Goal: Information Seeking & Learning: Learn about a topic

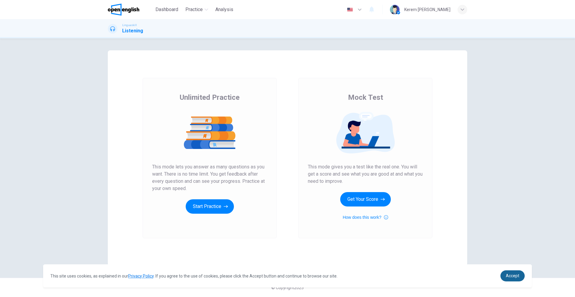
click at [520, 273] on link "Accept" at bounding box center [513, 275] width 24 height 11
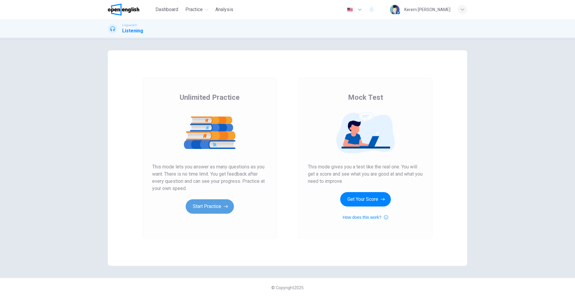
click at [216, 206] on button "Start Practice" at bounding box center [210, 206] width 48 height 14
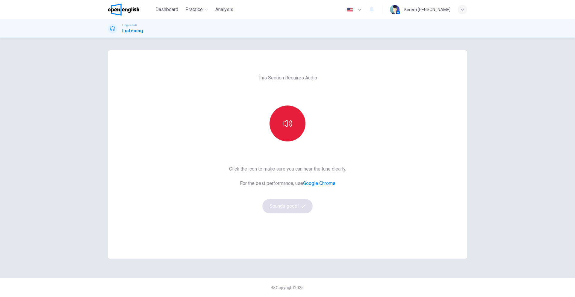
click at [300, 124] on button "button" at bounding box center [288, 123] width 36 height 36
click at [296, 133] on button "button" at bounding box center [288, 123] width 36 height 36
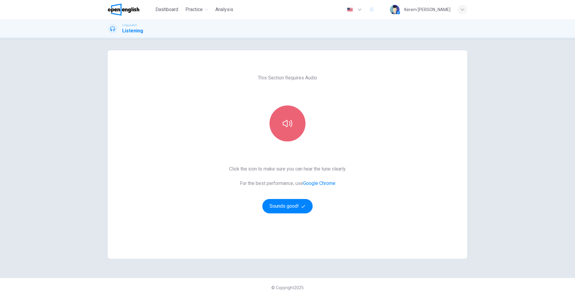
click at [291, 129] on button "button" at bounding box center [288, 123] width 36 height 36
click at [290, 124] on icon "button" at bounding box center [288, 124] width 10 height 10
click at [290, 124] on icon "button" at bounding box center [288, 123] width 10 height 7
drag, startPoint x: 288, startPoint y: 115, endPoint x: 288, endPoint y: 111, distance: 3.6
click at [288, 111] on button "button" at bounding box center [288, 123] width 36 height 36
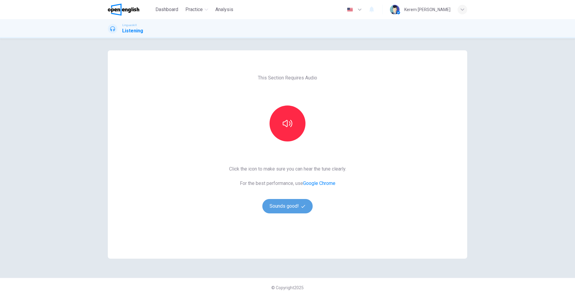
click at [291, 210] on button "Sounds good!" at bounding box center [288, 206] width 50 height 14
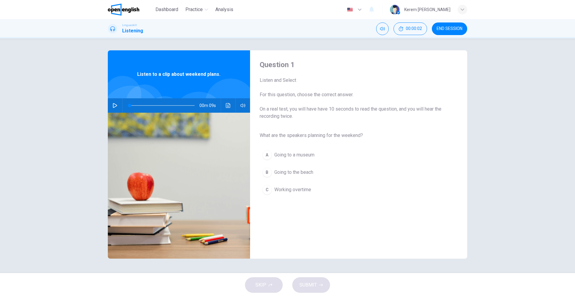
click at [116, 106] on icon "button" at bounding box center [115, 105] width 4 height 5
click at [115, 102] on button "button" at bounding box center [115, 105] width 10 height 14
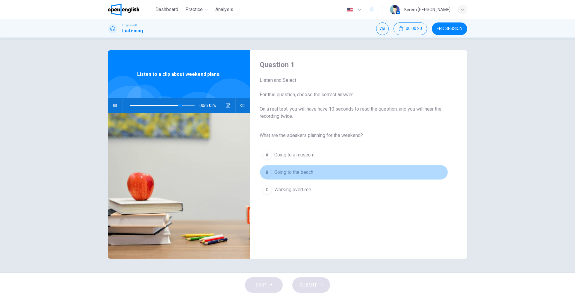
click at [266, 171] on div "B" at bounding box center [268, 173] width 10 height 10
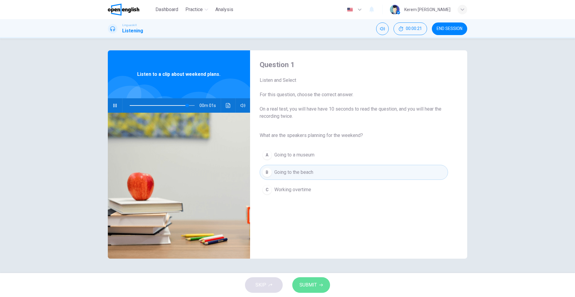
click at [314, 286] on span "SUBMIT" at bounding box center [308, 285] width 17 height 8
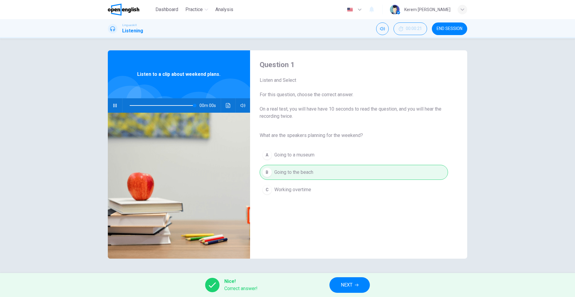
type input "*"
click at [350, 281] on span "NEXT" at bounding box center [347, 285] width 12 height 8
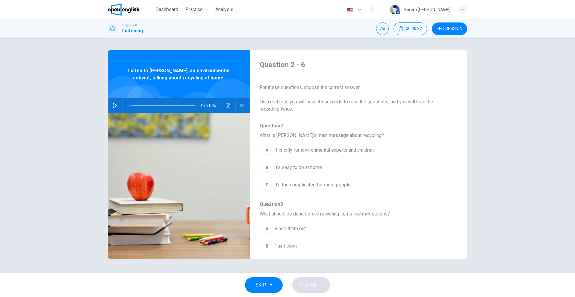
click at [119, 106] on button "button" at bounding box center [115, 105] width 10 height 14
click at [269, 167] on div "B" at bounding box center [268, 168] width 10 height 10
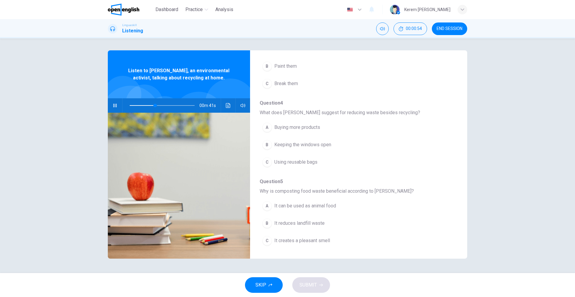
scroll to position [120, 0]
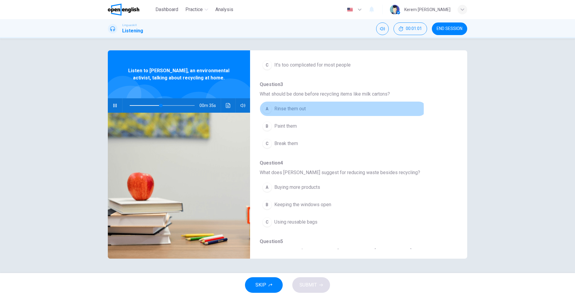
click at [270, 109] on div "A" at bounding box center [268, 109] width 10 height 10
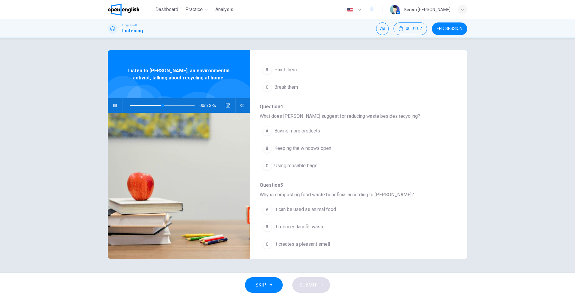
scroll to position [180, 0]
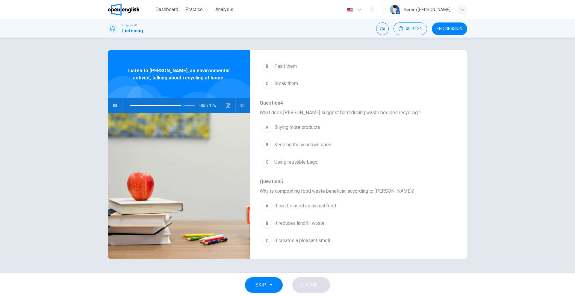
click at [300, 162] on span "Using reusable bags" at bounding box center [296, 162] width 43 height 7
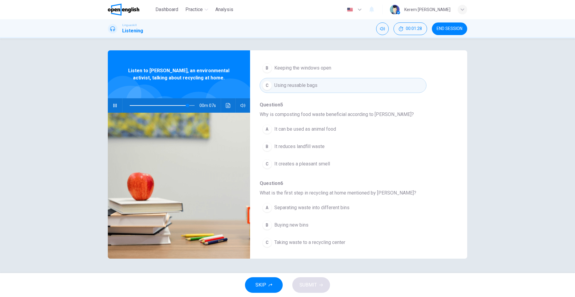
scroll to position [259, 0]
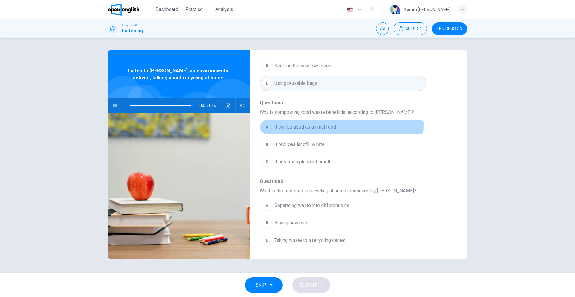
click at [301, 124] on span "It can be used as animal food" at bounding box center [306, 126] width 62 height 7
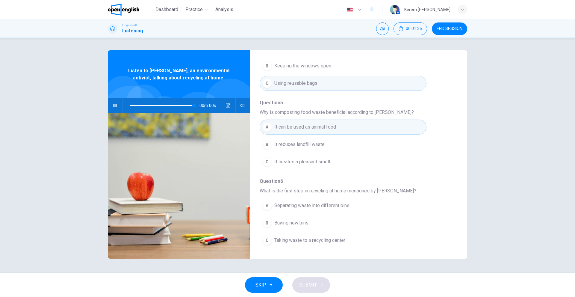
type input "*"
click at [279, 204] on span "Separating waste into different bins" at bounding box center [312, 205] width 75 height 7
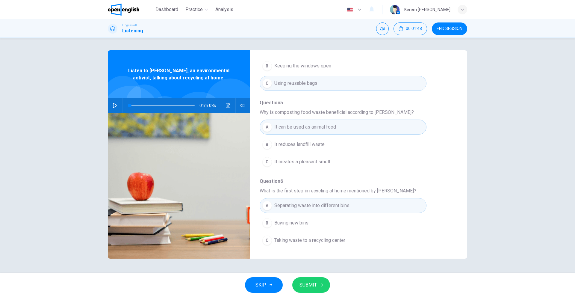
click at [321, 285] on icon "button" at bounding box center [321, 285] width 4 height 4
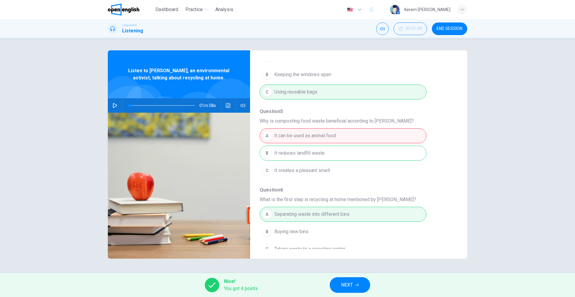
scroll to position [259, 0]
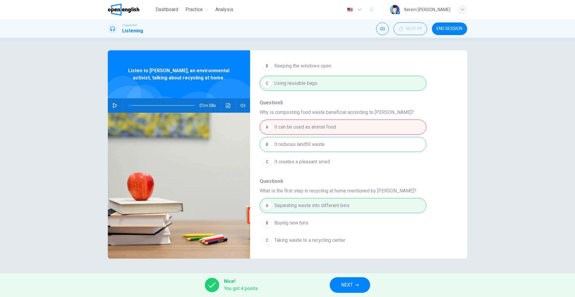
click at [351, 288] on span "NEXT" at bounding box center [347, 285] width 12 height 8
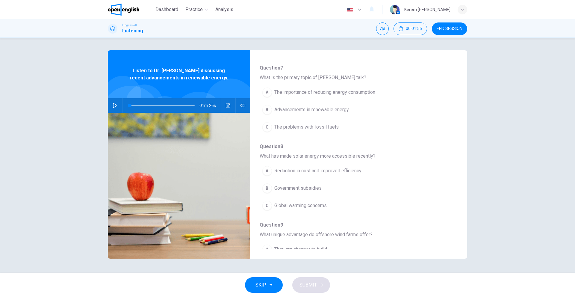
scroll to position [56, 0]
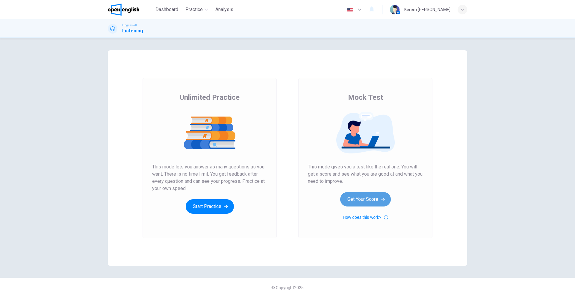
click at [382, 203] on button "Get Your Score" at bounding box center [365, 199] width 51 height 14
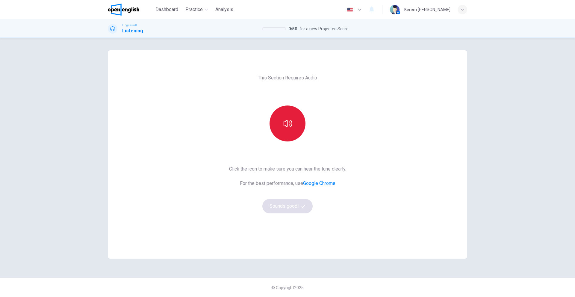
click at [287, 127] on icon "button" at bounding box center [288, 124] width 10 height 10
click at [287, 130] on button "button" at bounding box center [288, 123] width 36 height 36
click at [286, 211] on button "Sounds good!" at bounding box center [288, 206] width 50 height 14
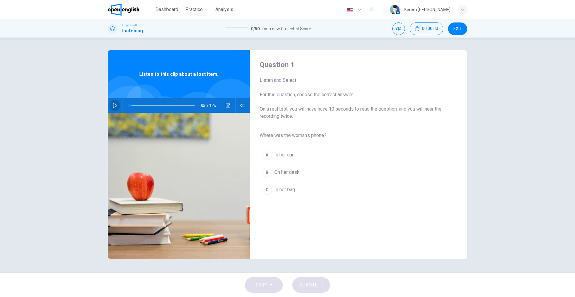
click at [114, 106] on icon "button" at bounding box center [115, 105] width 5 height 5
click at [268, 192] on div "C" at bounding box center [268, 190] width 10 height 10
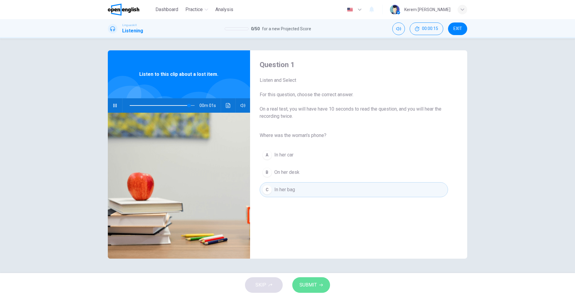
click at [315, 284] on span "SUBMIT" at bounding box center [308, 285] width 17 height 8
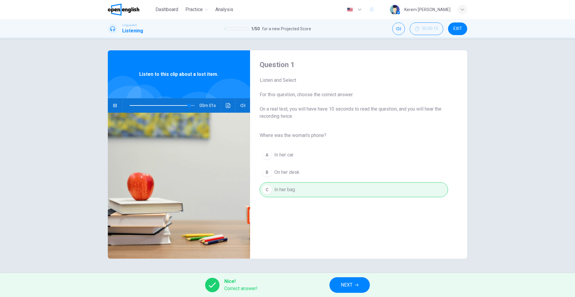
type input "*"
click at [342, 282] on span "NEXT" at bounding box center [347, 285] width 12 height 8
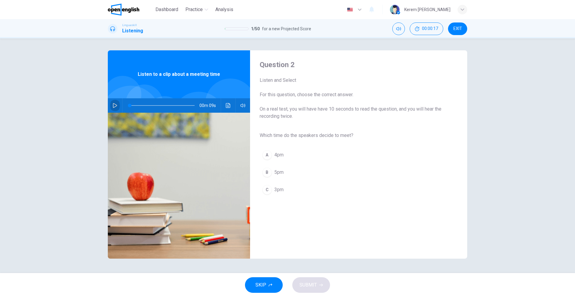
click at [113, 106] on icon "button" at bounding box center [115, 105] width 5 height 5
click at [275, 190] on span "3pm" at bounding box center [279, 189] width 9 height 7
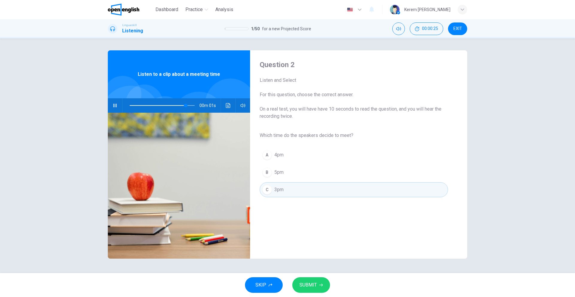
click at [307, 284] on span "SUBMIT" at bounding box center [308, 285] width 17 height 8
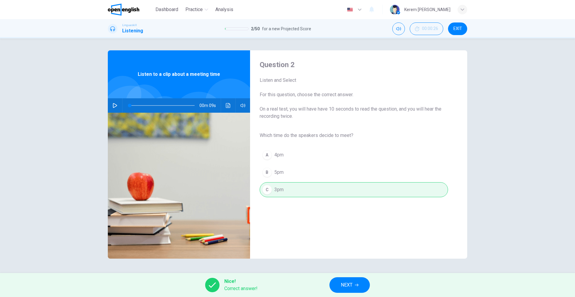
click at [350, 281] on span "NEXT" at bounding box center [347, 285] width 12 height 8
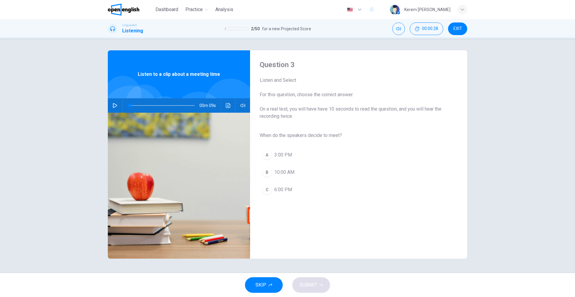
click at [111, 108] on button "button" at bounding box center [115, 105] width 10 height 14
click at [280, 152] on span "3:00 PM" at bounding box center [284, 154] width 18 height 7
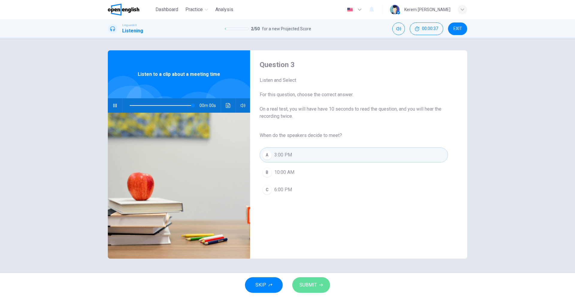
click at [319, 283] on icon "button" at bounding box center [321, 285] width 4 height 4
type input "*"
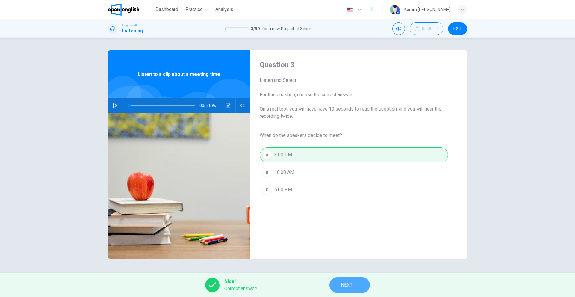
click at [354, 288] on button "NEXT" at bounding box center [350, 285] width 40 height 16
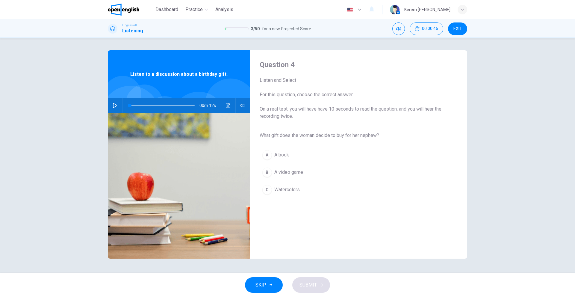
click at [118, 108] on button "button" at bounding box center [115, 105] width 10 height 14
click at [284, 192] on span "Watercolors" at bounding box center [287, 189] width 25 height 7
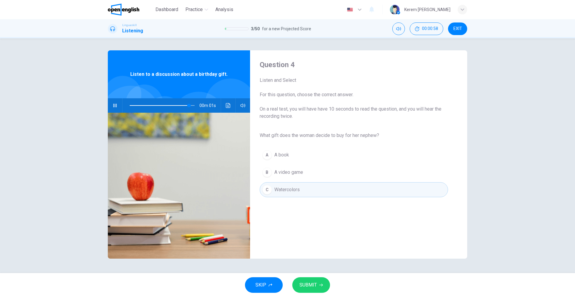
click at [316, 282] on span "SUBMIT" at bounding box center [308, 285] width 17 height 8
type input "*"
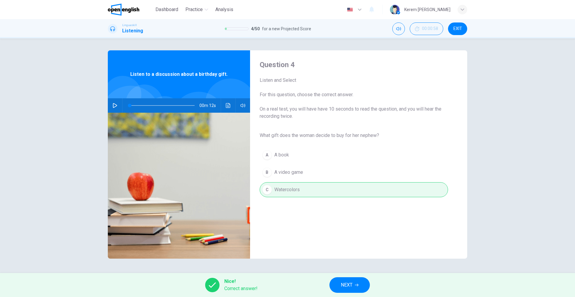
click at [345, 287] on span "NEXT" at bounding box center [347, 285] width 12 height 8
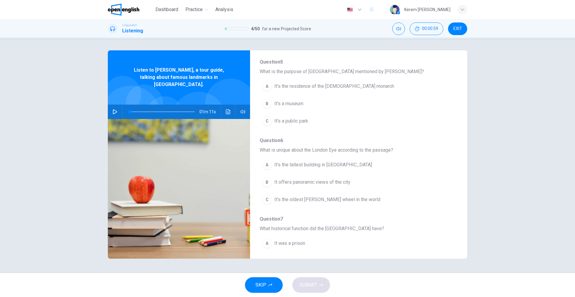
scroll to position [60, 0]
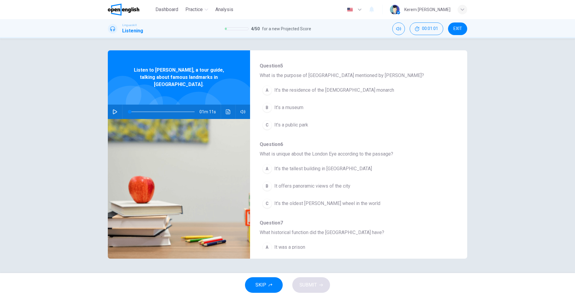
click at [116, 109] on icon "button" at bounding box center [115, 111] width 4 height 5
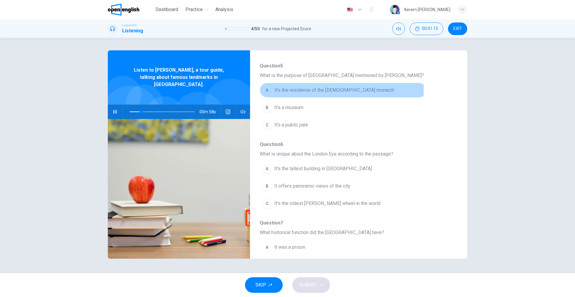
click at [275, 90] on span "It’s the residence of the British monarch" at bounding box center [335, 90] width 120 height 7
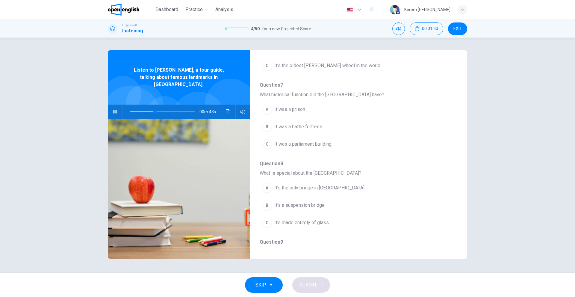
scroll to position [139, 0]
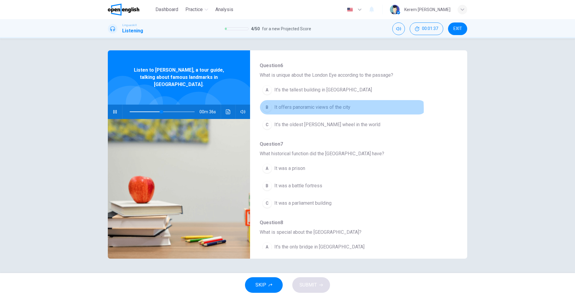
click at [306, 109] on span "It offers panoramic views of the city" at bounding box center [313, 107] width 76 height 7
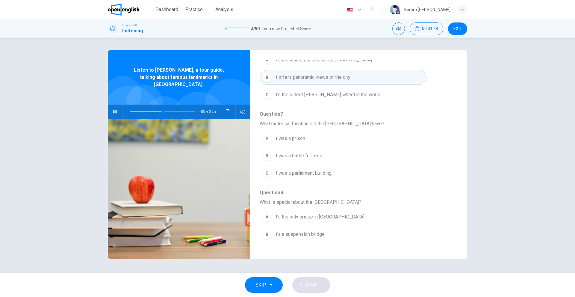
scroll to position [229, 0]
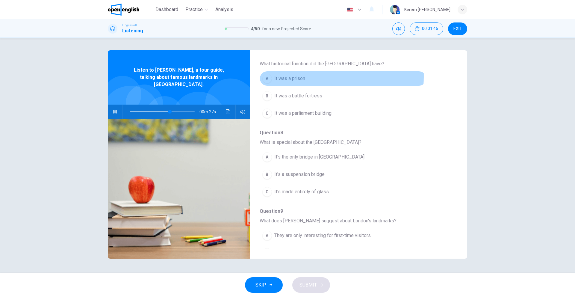
click at [289, 76] on span "It was a prison" at bounding box center [290, 78] width 31 height 7
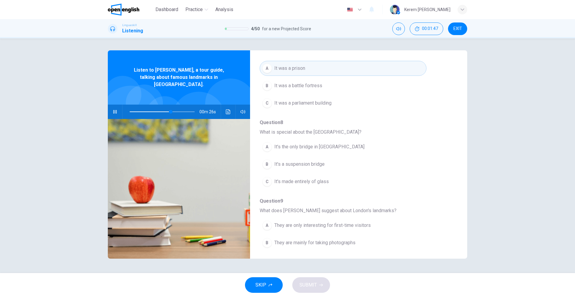
scroll to position [259, 0]
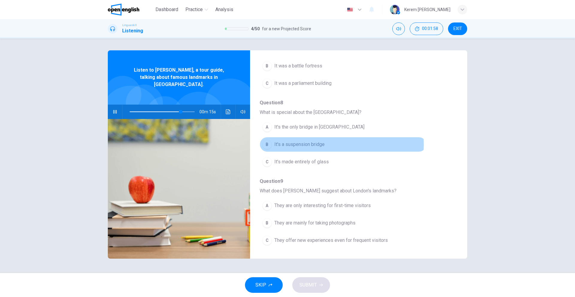
click at [307, 144] on span "It's a suspension bridge" at bounding box center [300, 144] width 50 height 7
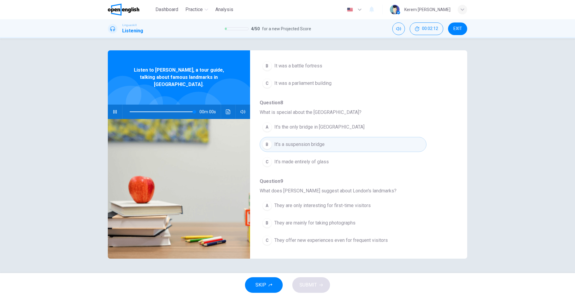
type input "*"
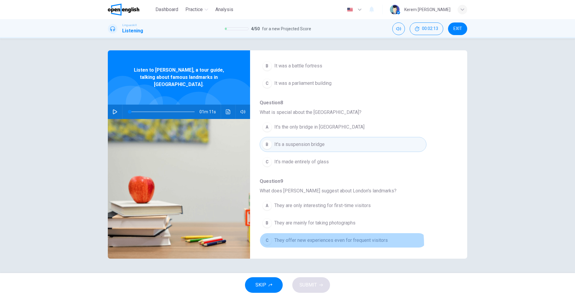
click at [332, 244] on button "C They offer new experiences even for frequent visitors" at bounding box center [343, 240] width 167 height 15
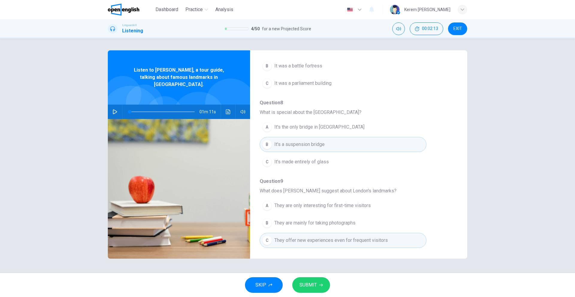
click at [309, 285] on span "SUBMIT" at bounding box center [308, 285] width 17 height 8
click at [310, 283] on span "SUBMIT" at bounding box center [308, 285] width 17 height 8
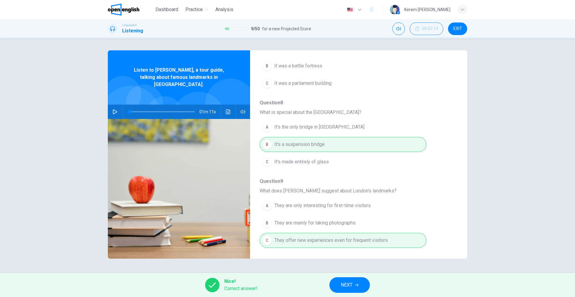
click at [357, 285] on icon "button" at bounding box center [357, 285] width 4 height 4
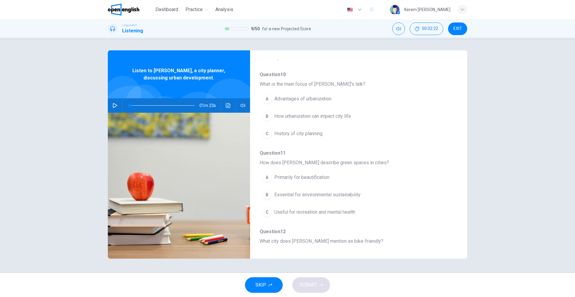
scroll to position [30, 0]
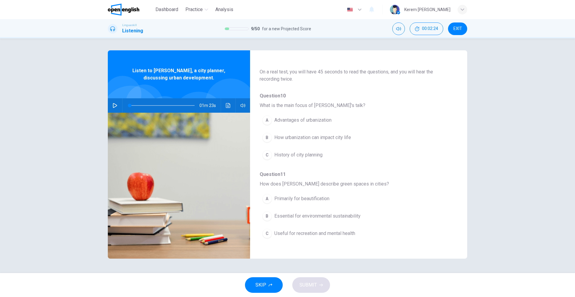
click at [111, 105] on button "button" at bounding box center [115, 105] width 10 height 14
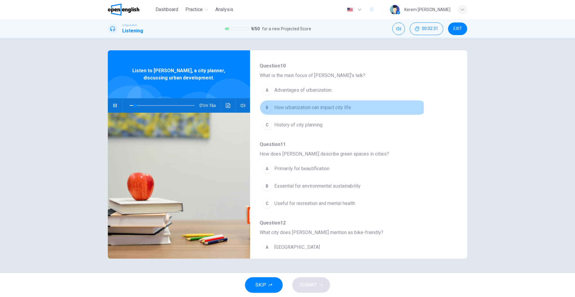
drag, startPoint x: 298, startPoint y: 108, endPoint x: 298, endPoint y: 113, distance: 5.1
click at [298, 108] on span "How urbanization can impact city life" at bounding box center [313, 107] width 77 height 7
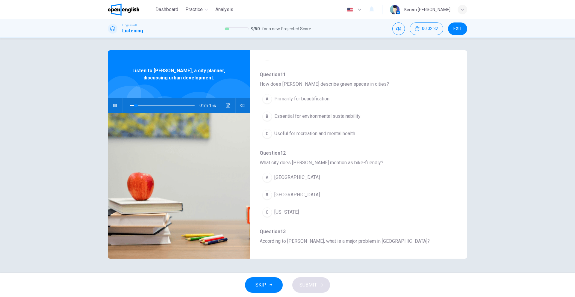
scroll to position [150, 0]
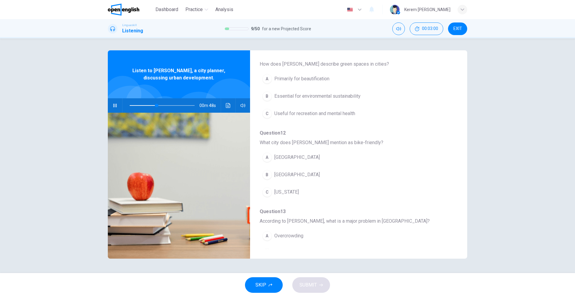
click at [300, 97] on span "Essential for environmental sustainability" at bounding box center [318, 96] width 86 height 7
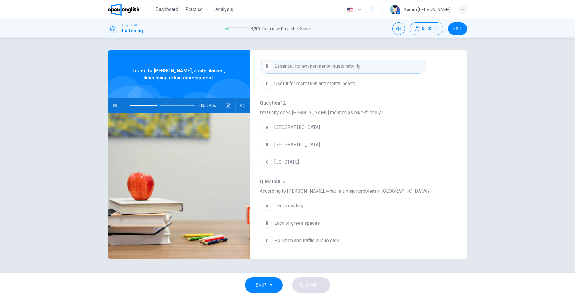
scroll to position [210, 0]
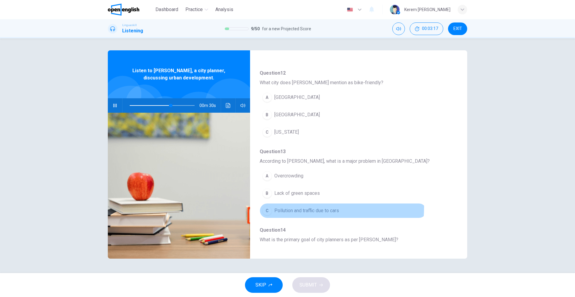
click at [310, 208] on span "Pollution and traffic due to cars" at bounding box center [307, 210] width 65 height 7
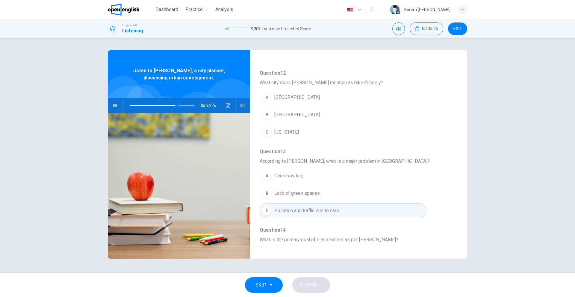
click at [278, 120] on button "B Copenhagen" at bounding box center [343, 114] width 167 height 15
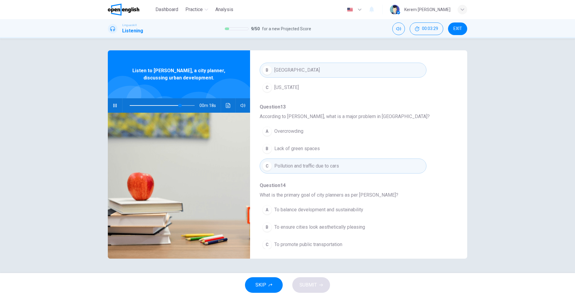
scroll to position [259, 0]
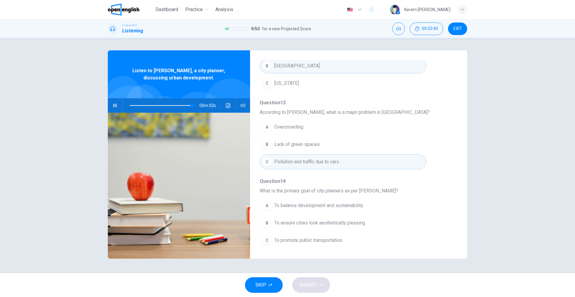
click at [309, 213] on div "A To balance development and sustainability B To ensure cities look aesthetical…" at bounding box center [354, 223] width 189 height 52
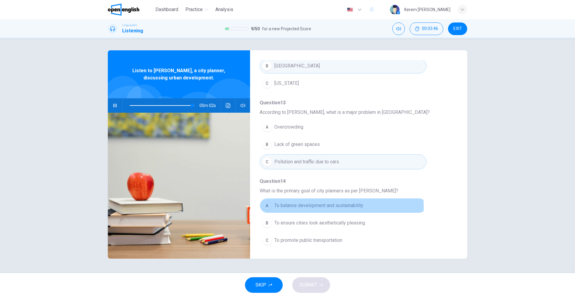
click at [308, 208] on span "To balance development and sustainability" at bounding box center [319, 205] width 89 height 7
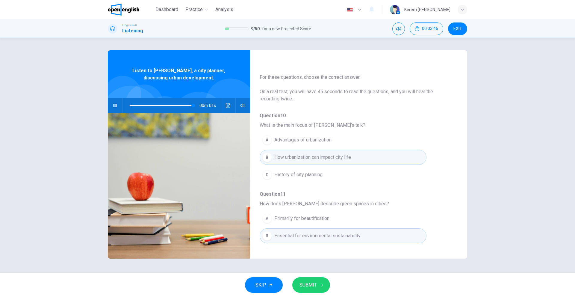
scroll to position [0, 0]
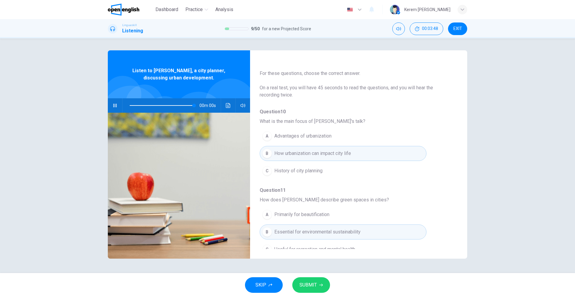
type input "*"
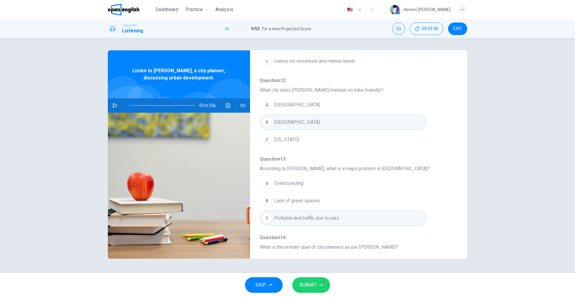
scroll to position [240, 0]
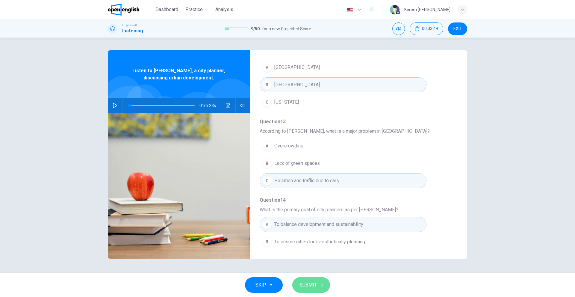
click at [313, 286] on span "SUBMIT" at bounding box center [308, 285] width 17 height 8
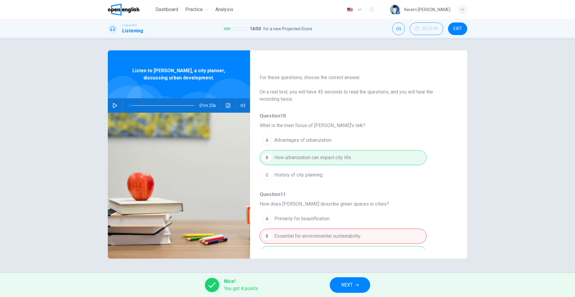
scroll to position [30, 0]
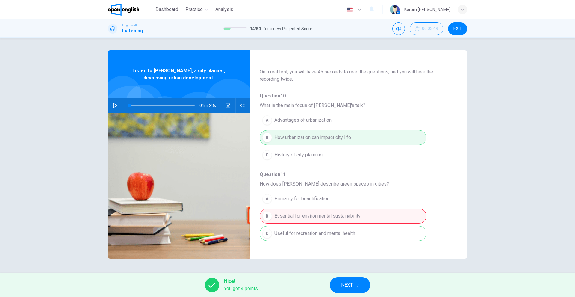
click at [349, 284] on span "NEXT" at bounding box center [347, 285] width 12 height 8
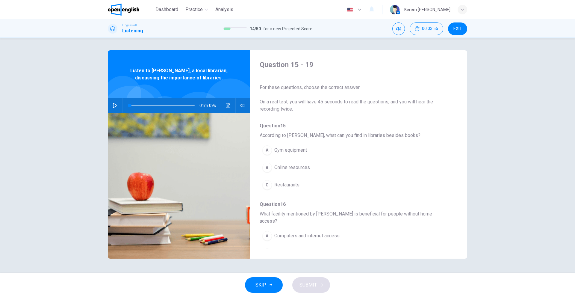
click at [112, 105] on button "button" at bounding box center [115, 105] width 10 height 14
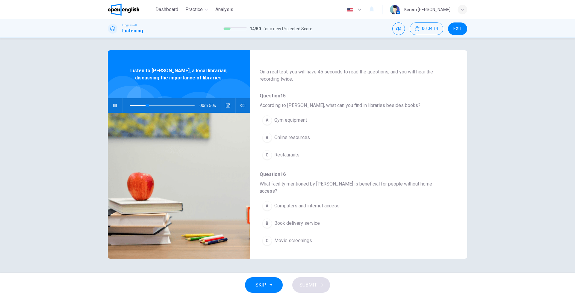
click at [315, 137] on button "B Online resources" at bounding box center [343, 137] width 167 height 15
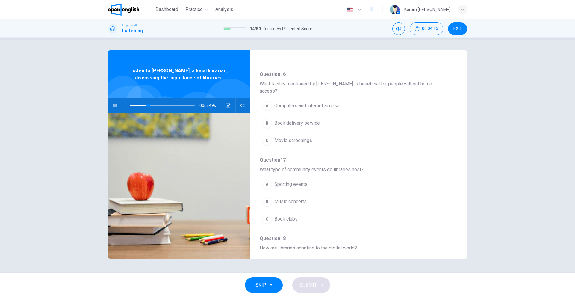
scroll to position [150, 0]
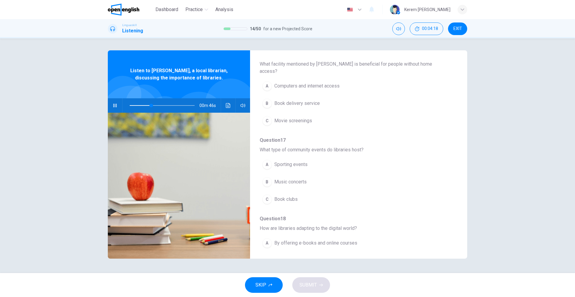
click at [325, 79] on button "A Computers and internet access" at bounding box center [343, 86] width 167 height 15
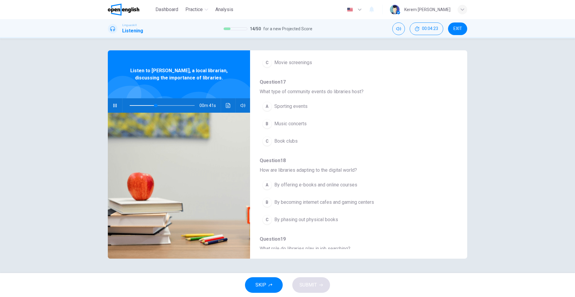
scroll to position [210, 0]
click at [290, 136] on span "Book clubs" at bounding box center [286, 139] width 23 height 7
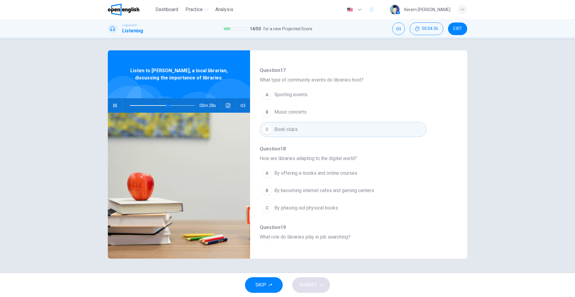
scroll to position [259, 0]
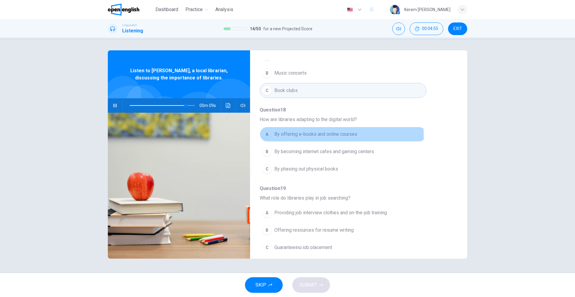
click at [293, 131] on span "By offering e-books and online courses" at bounding box center [316, 134] width 83 height 7
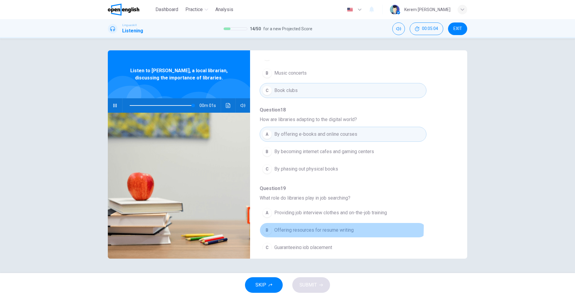
click at [281, 227] on span "Offering resources for resume writing" at bounding box center [314, 230] width 79 height 7
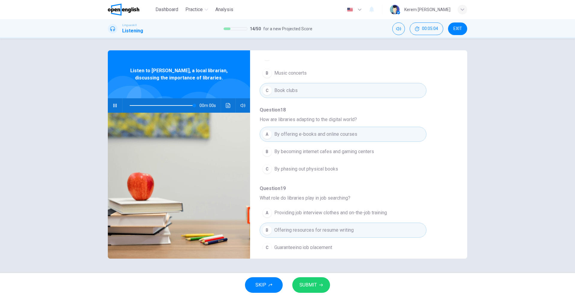
type input "*"
click at [315, 283] on span "SUBMIT" at bounding box center [308, 285] width 17 height 8
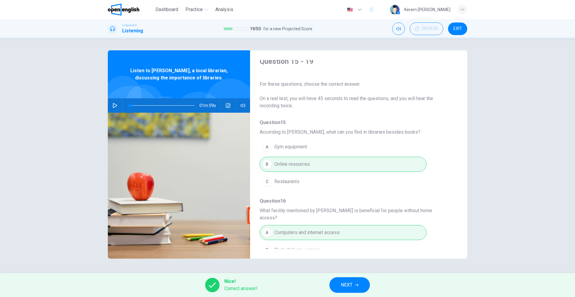
scroll to position [0, 0]
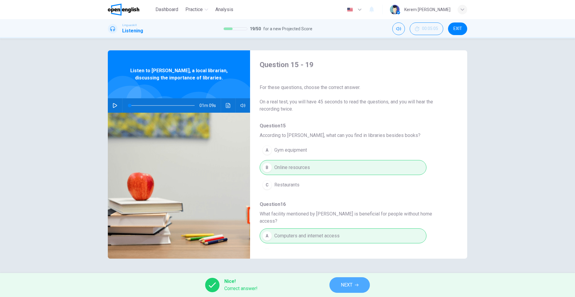
click at [359, 282] on button "NEXT" at bounding box center [350, 285] width 40 height 16
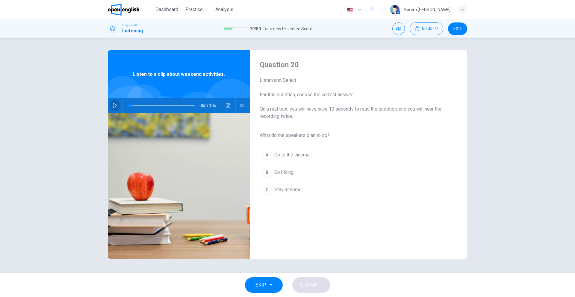
click at [116, 105] on icon "button" at bounding box center [115, 105] width 5 height 5
click at [277, 172] on span "Go hiking" at bounding box center [284, 172] width 19 height 7
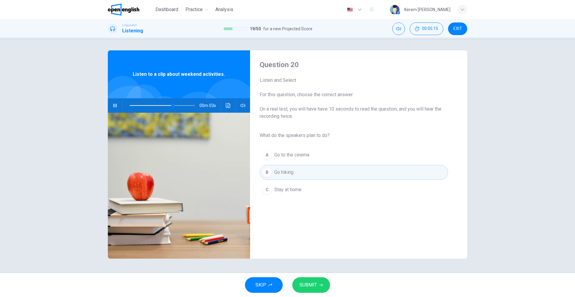
click at [321, 286] on icon "button" at bounding box center [321, 285] width 4 height 4
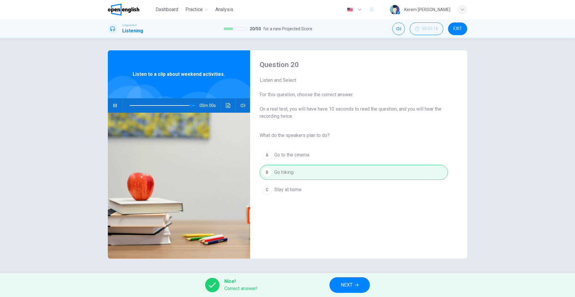
type input "*"
click at [352, 283] on span "NEXT" at bounding box center [347, 285] width 12 height 8
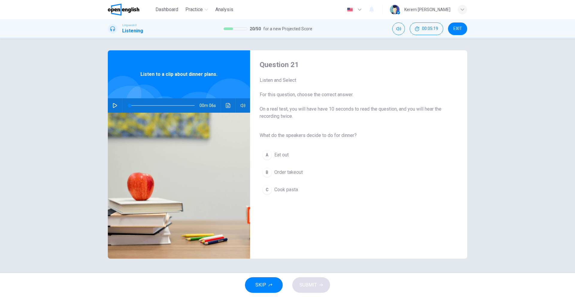
click at [120, 108] on div "00m 06s" at bounding box center [179, 105] width 142 height 14
click at [117, 108] on button "button" at bounding box center [115, 105] width 10 height 14
click at [289, 191] on span "Cook pasta" at bounding box center [287, 189] width 24 height 7
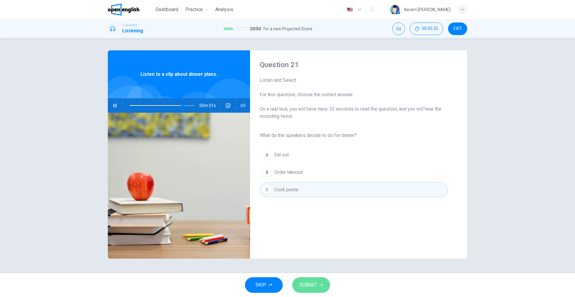
click at [310, 286] on span "SUBMIT" at bounding box center [308, 285] width 17 height 8
type input "*"
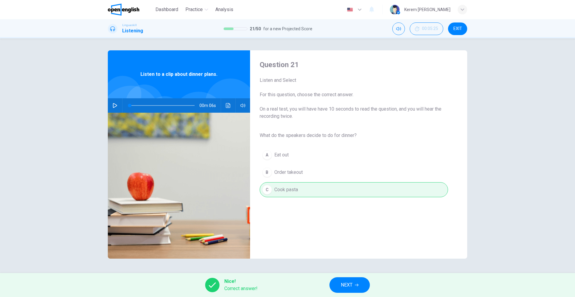
click at [358, 290] on button "NEXT" at bounding box center [350, 285] width 40 height 16
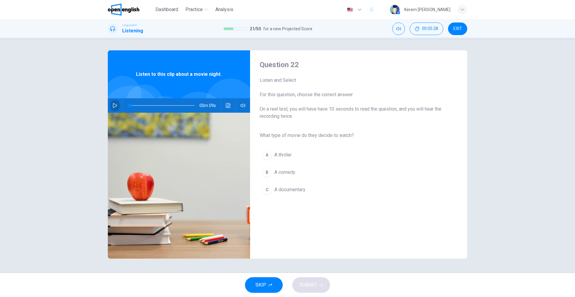
click at [112, 104] on button "button" at bounding box center [115, 105] width 10 height 14
click at [304, 171] on button "B A comedy" at bounding box center [354, 172] width 189 height 15
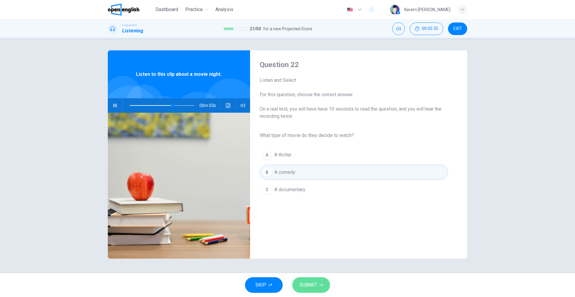
click at [315, 281] on button "SUBMIT" at bounding box center [311, 285] width 38 height 16
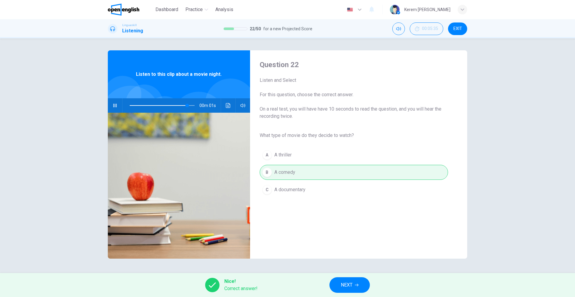
type input "*"
click at [352, 279] on button "NEXT" at bounding box center [350, 285] width 40 height 16
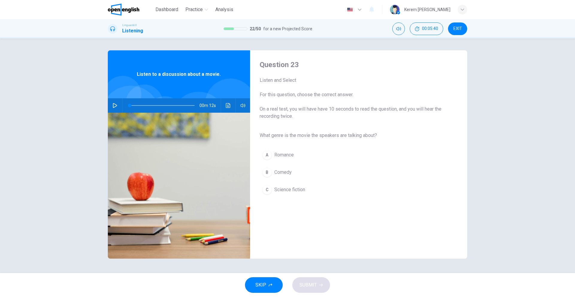
click at [111, 107] on button "button" at bounding box center [115, 105] width 10 height 14
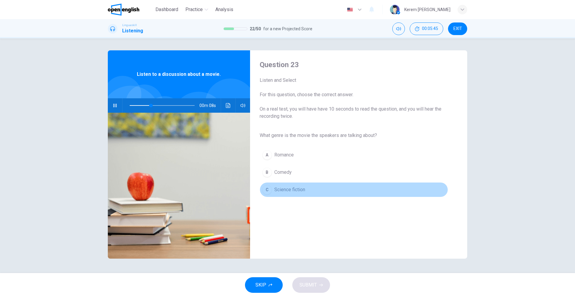
click at [281, 189] on span "Science fiction" at bounding box center [290, 189] width 31 height 7
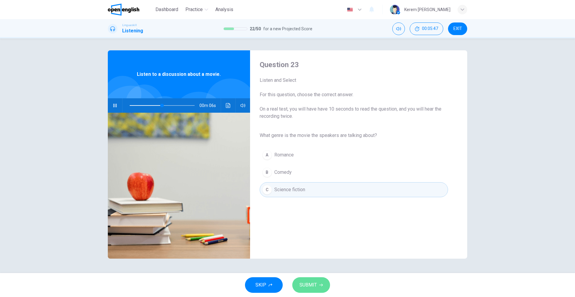
click at [315, 291] on button "SUBMIT" at bounding box center [311, 285] width 38 height 16
type input "**"
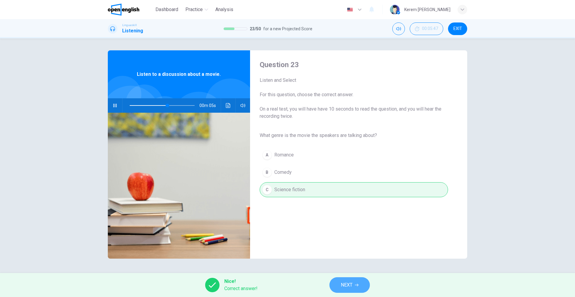
click at [346, 288] on span "NEXT" at bounding box center [347, 285] width 12 height 8
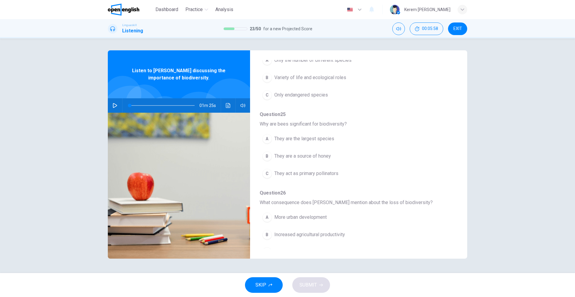
scroll to position [60, 0]
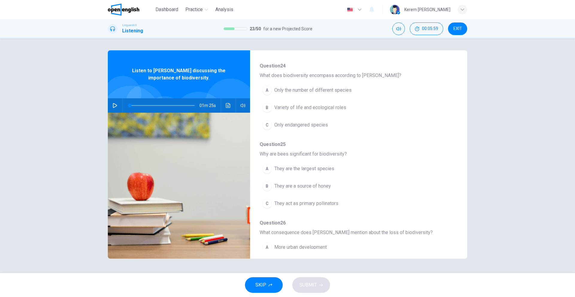
click at [118, 107] on button "button" at bounding box center [115, 105] width 10 height 14
click at [269, 107] on div "B" at bounding box center [268, 108] width 10 height 10
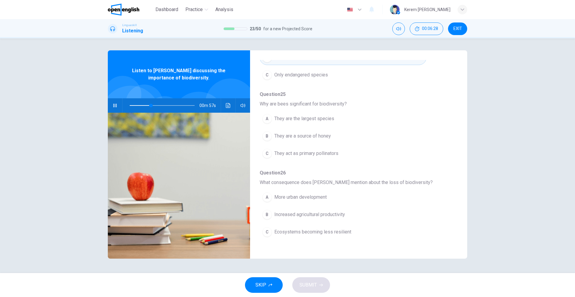
scroll to position [90, 0]
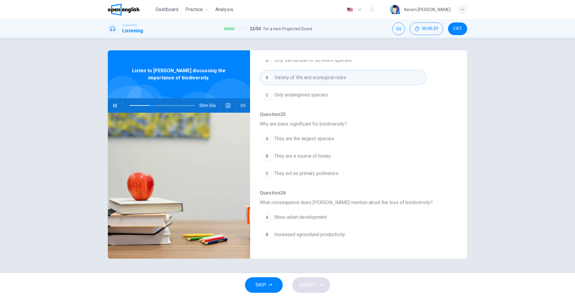
click at [321, 176] on span "They act as primary pollinators" at bounding box center [307, 173] width 64 height 7
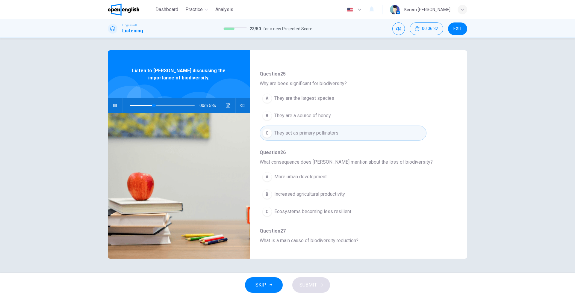
scroll to position [150, 0]
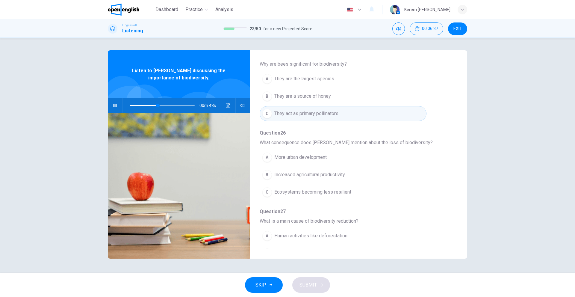
click at [300, 194] on span "Ecosystems becoming less resilient" at bounding box center [313, 192] width 77 height 7
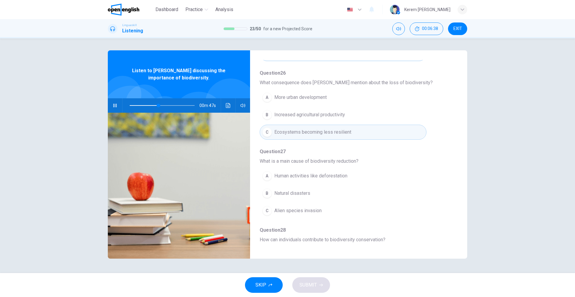
scroll to position [240, 0]
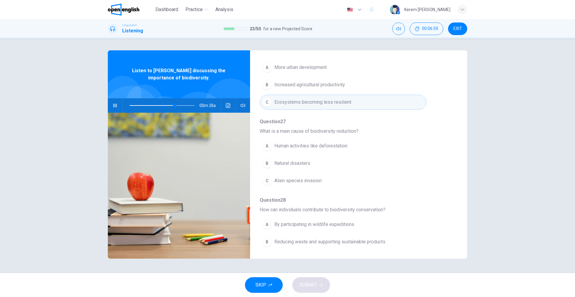
click at [293, 146] on span "Human activities like deforestation" at bounding box center [311, 145] width 73 height 7
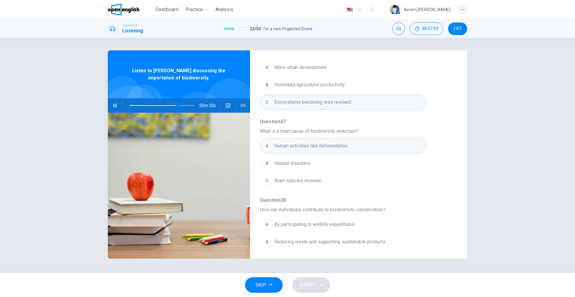
scroll to position [259, 0]
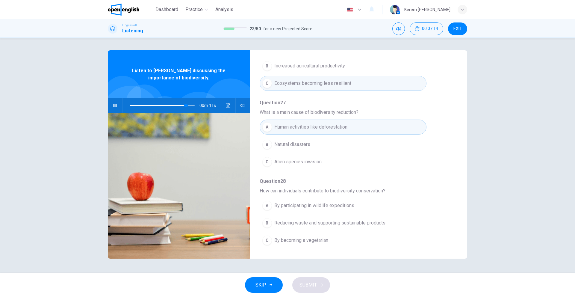
click at [345, 223] on span "Reducing waste and supporting sustainable products" at bounding box center [330, 222] width 111 height 7
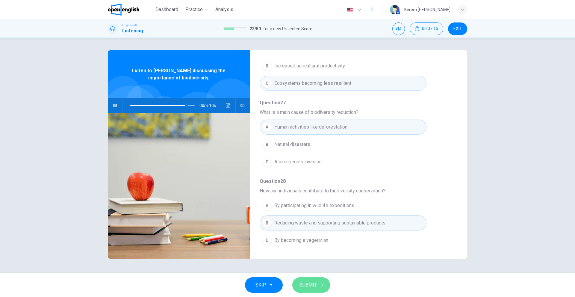
click at [312, 288] on span "SUBMIT" at bounding box center [308, 285] width 17 height 8
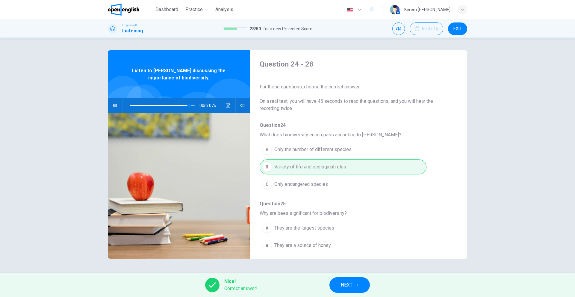
scroll to position [0, 0]
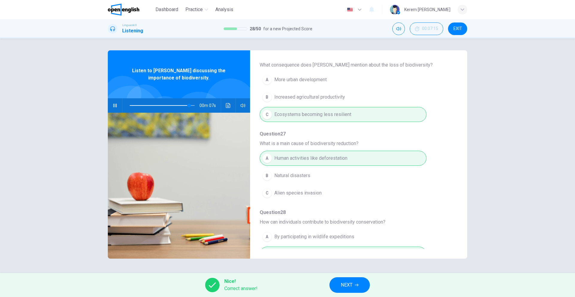
type input "**"
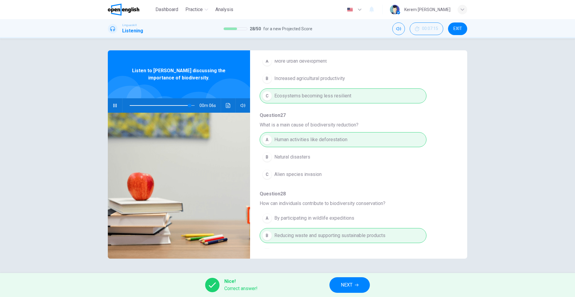
scroll to position [259, 0]
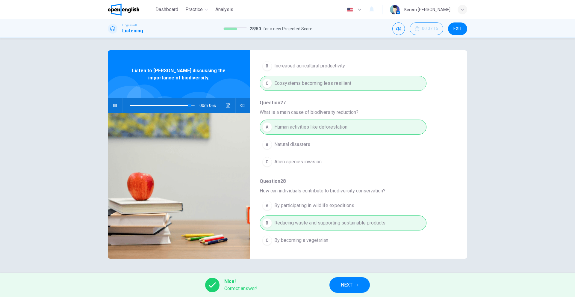
click at [362, 283] on button "NEXT" at bounding box center [350, 285] width 40 height 16
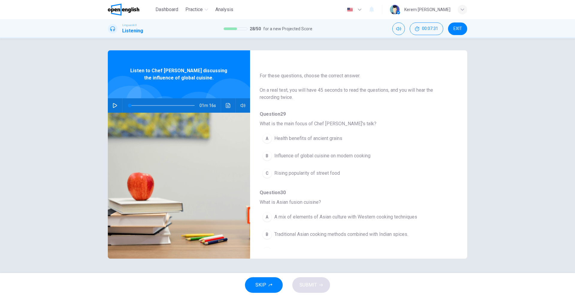
scroll to position [60, 0]
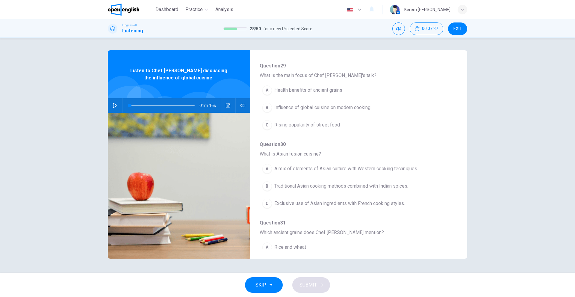
click at [112, 106] on button "button" at bounding box center [115, 105] width 10 height 14
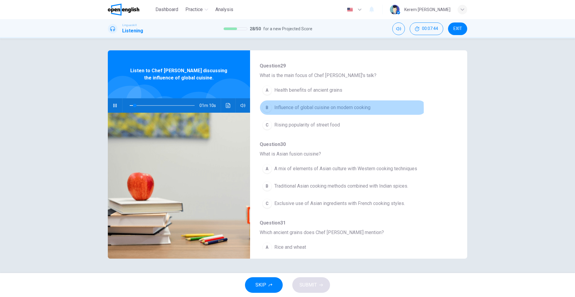
click at [267, 109] on div "B" at bounding box center [268, 108] width 10 height 10
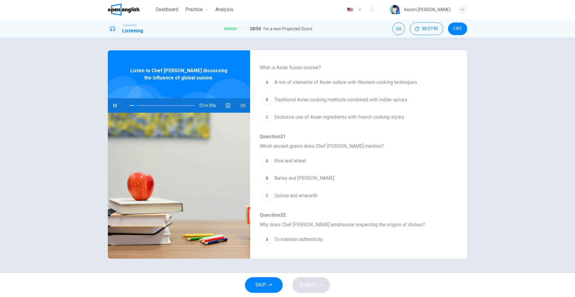
scroll to position [150, 0]
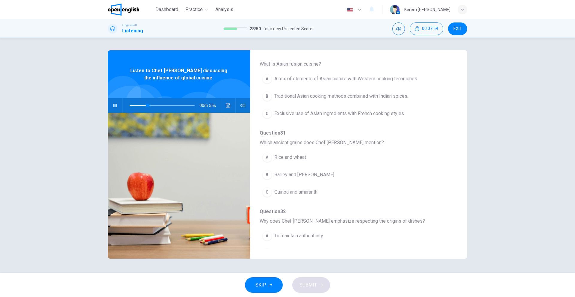
click at [265, 80] on div "A" at bounding box center [268, 79] width 10 height 10
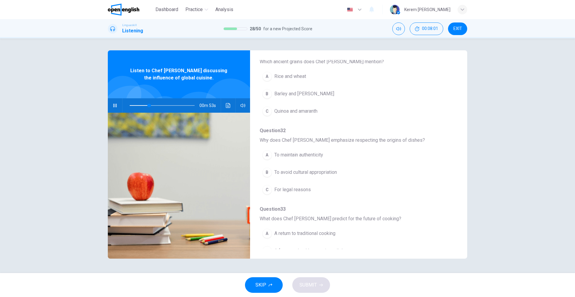
scroll to position [210, 0]
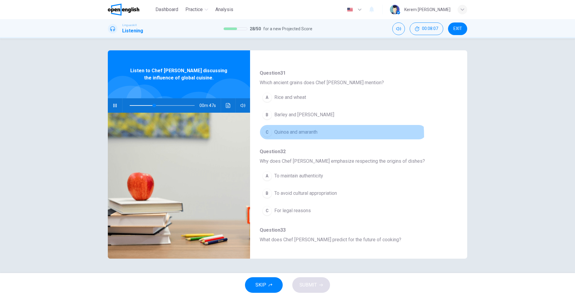
click at [304, 136] on button "C Quinoa and amaranth" at bounding box center [343, 132] width 167 height 15
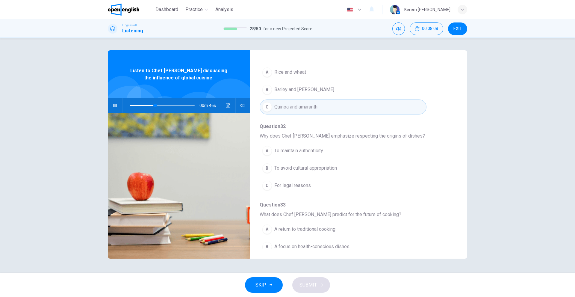
scroll to position [259, 0]
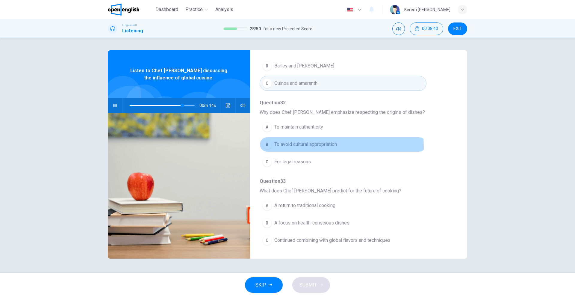
click at [300, 147] on span "To avoid cultural appropriation" at bounding box center [306, 144] width 63 height 7
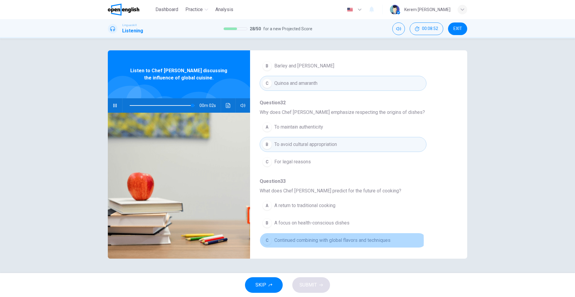
click at [320, 241] on span "Continued combining with global flavors and techniques" at bounding box center [333, 240] width 116 height 7
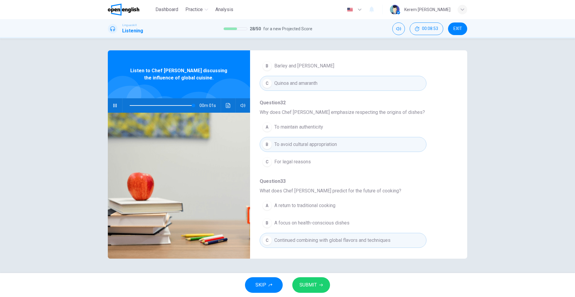
click at [321, 286] on icon "button" at bounding box center [321, 285] width 4 height 4
type input "*"
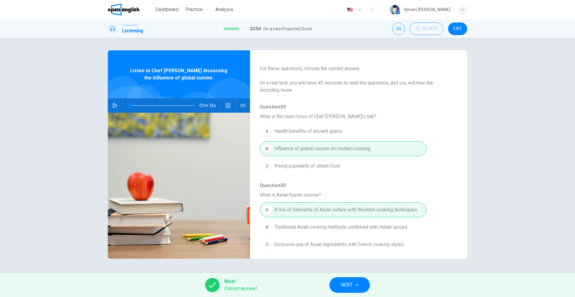
scroll to position [0, 0]
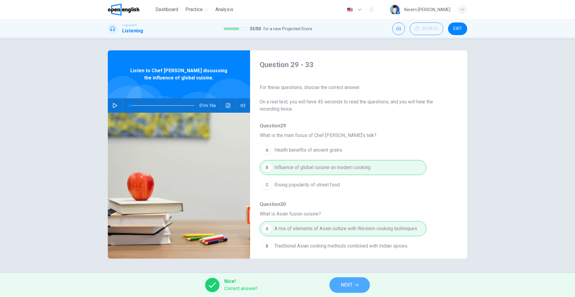
click at [353, 278] on button "NEXT" at bounding box center [350, 285] width 40 height 16
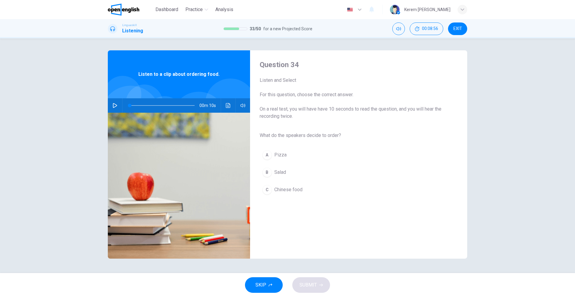
click at [116, 108] on button "button" at bounding box center [115, 105] width 10 height 14
click at [277, 170] on span "Salad" at bounding box center [281, 172] width 12 height 7
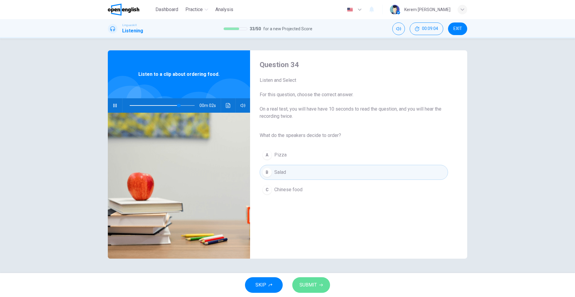
click at [314, 283] on span "SUBMIT" at bounding box center [308, 285] width 17 height 8
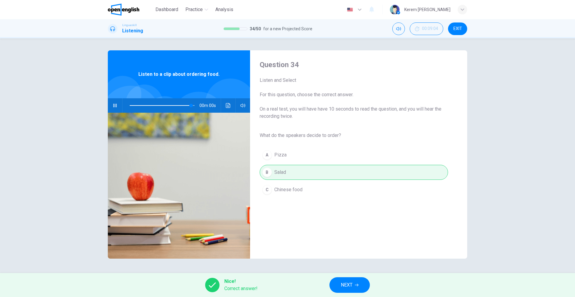
type input "*"
click at [357, 287] on button "NEXT" at bounding box center [350, 285] width 40 height 16
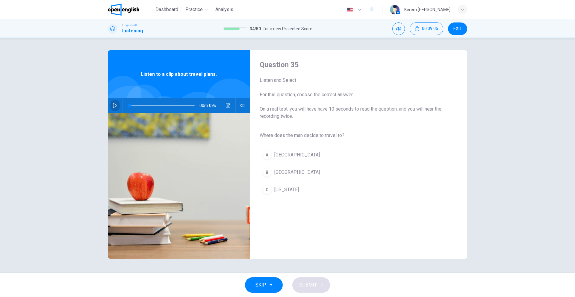
click at [116, 104] on icon "button" at bounding box center [115, 105] width 5 height 5
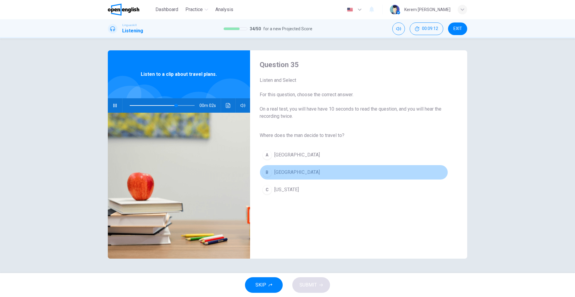
click at [274, 169] on button "B Rome" at bounding box center [354, 172] width 189 height 15
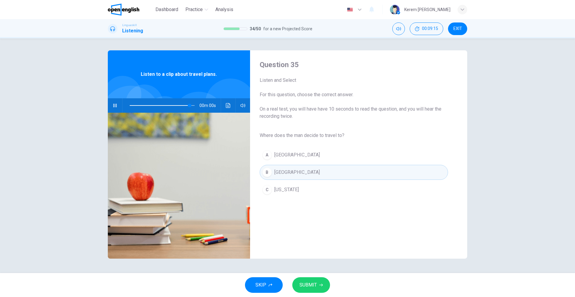
type input "*"
click at [304, 287] on span "SUBMIT" at bounding box center [308, 285] width 17 height 8
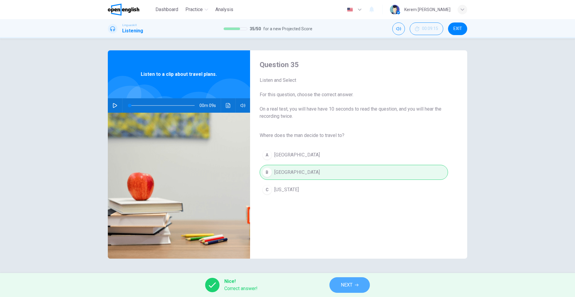
click at [349, 280] on button "NEXT" at bounding box center [350, 285] width 40 height 16
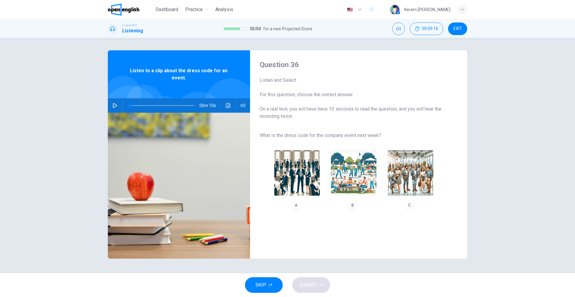
click at [115, 105] on icon "button" at bounding box center [115, 105] width 5 height 5
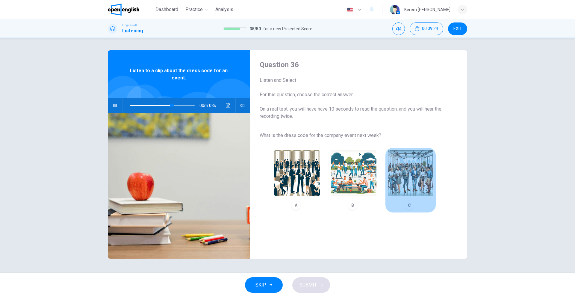
click at [411, 209] on div "C" at bounding box center [410, 205] width 10 height 10
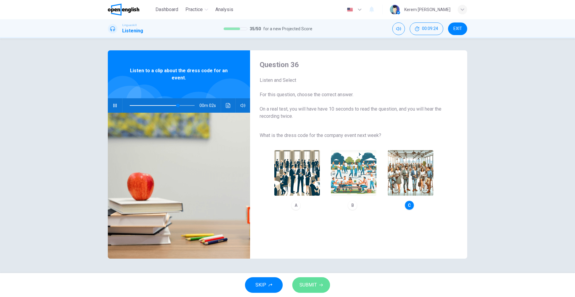
click at [318, 283] on button "SUBMIT" at bounding box center [311, 285] width 38 height 16
type input "**"
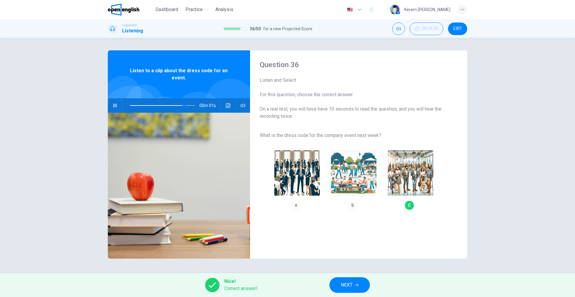
click at [353, 286] on span "NEXT" at bounding box center [347, 285] width 12 height 8
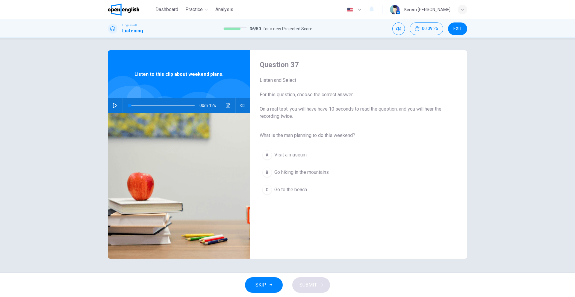
click at [115, 102] on button "button" at bounding box center [115, 105] width 10 height 14
click at [280, 174] on span "Go hiking in the mountains" at bounding box center [302, 172] width 55 height 7
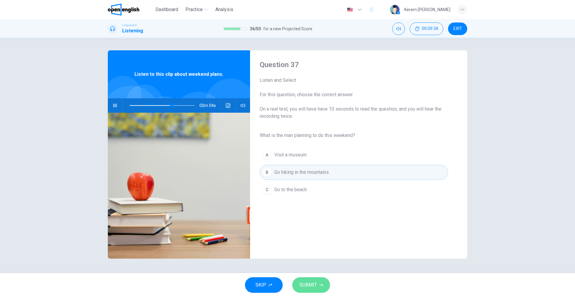
click at [315, 286] on span "SUBMIT" at bounding box center [308, 285] width 17 height 8
type input "**"
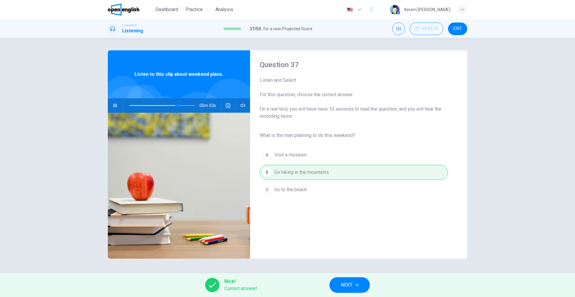
click at [367, 289] on button "NEXT" at bounding box center [350, 285] width 40 height 16
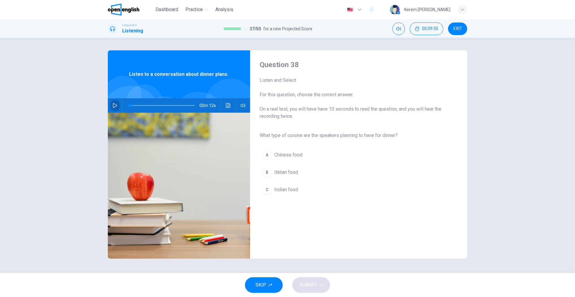
click at [113, 105] on icon "button" at bounding box center [115, 105] width 5 height 5
click at [283, 175] on span "Italian food" at bounding box center [287, 172] width 24 height 7
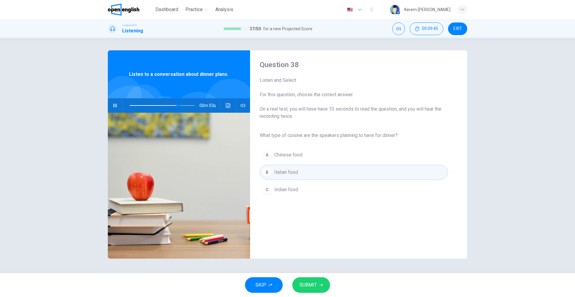
click at [311, 284] on span "SUBMIT" at bounding box center [308, 285] width 17 height 8
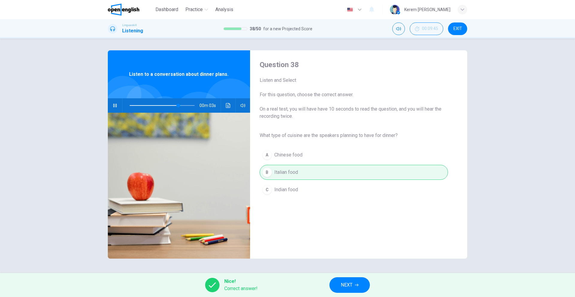
type input "**"
click at [348, 289] on span "NEXT" at bounding box center [347, 285] width 12 height 8
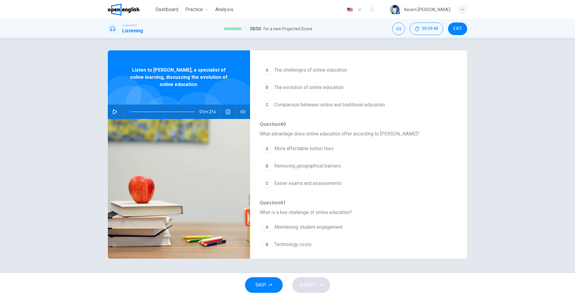
scroll to position [60, 0]
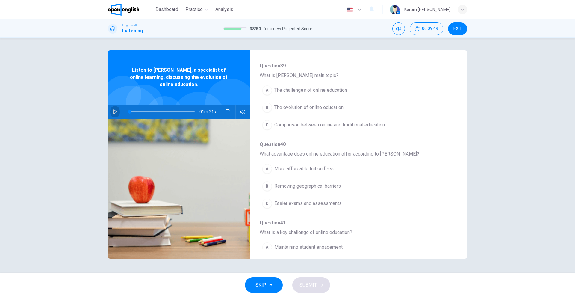
click at [115, 106] on button "button" at bounding box center [115, 112] width 10 height 14
click at [275, 89] on span "The challenges of online education" at bounding box center [311, 90] width 73 height 7
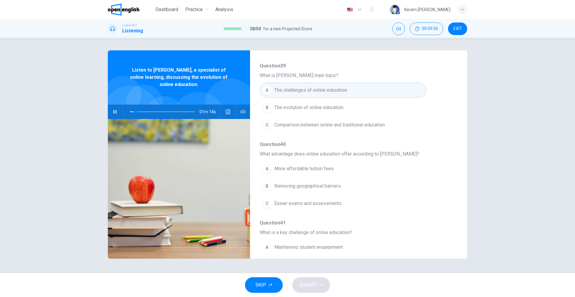
drag, startPoint x: 281, startPoint y: 91, endPoint x: 293, endPoint y: 102, distance: 16.3
click at [281, 90] on span "The challenges of online education" at bounding box center [311, 90] width 73 height 7
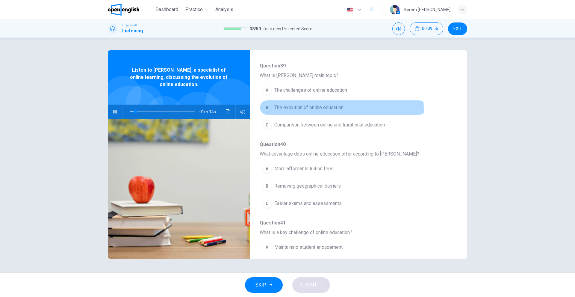
click at [297, 110] on span "The evolution of online education" at bounding box center [309, 107] width 69 height 7
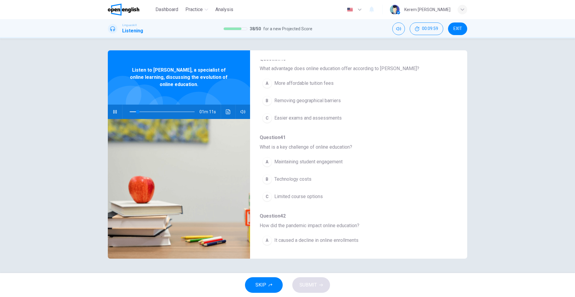
scroll to position [150, 0]
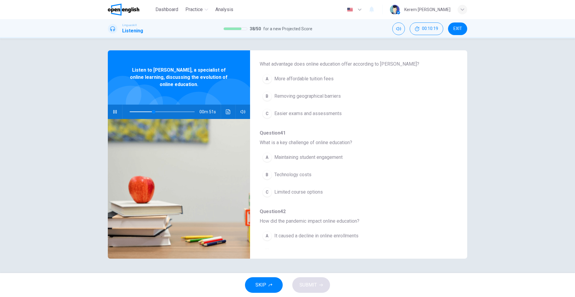
click at [277, 97] on span "Removing geographical barriers" at bounding box center [308, 96] width 67 height 7
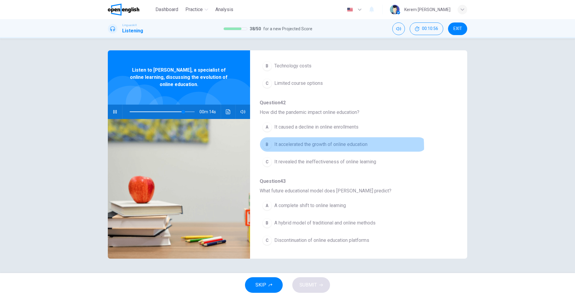
click at [317, 147] on span "It accelerated the growth of online education" at bounding box center [321, 144] width 93 height 7
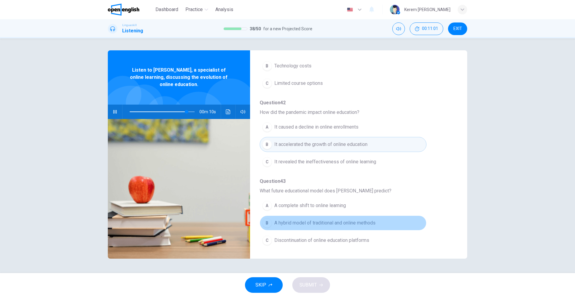
click at [343, 225] on span "A hybrid model of traditional and online methods" at bounding box center [325, 222] width 101 height 7
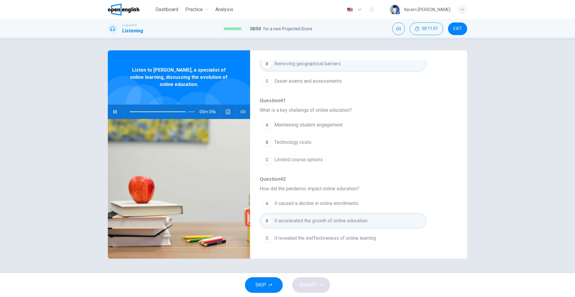
scroll to position [169, 0]
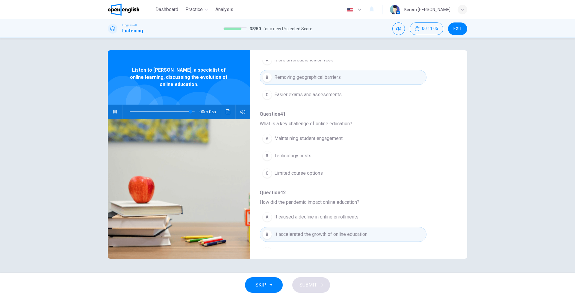
click at [292, 177] on span "Limited course options" at bounding box center [299, 173] width 49 height 7
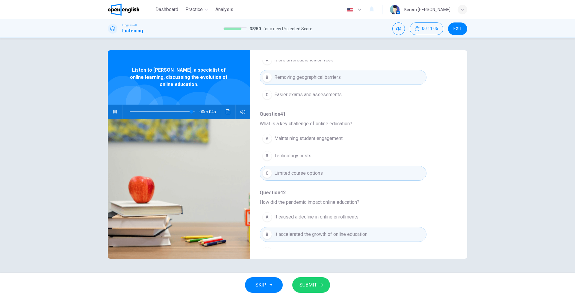
click at [292, 176] on span "Limited course options" at bounding box center [299, 173] width 49 height 7
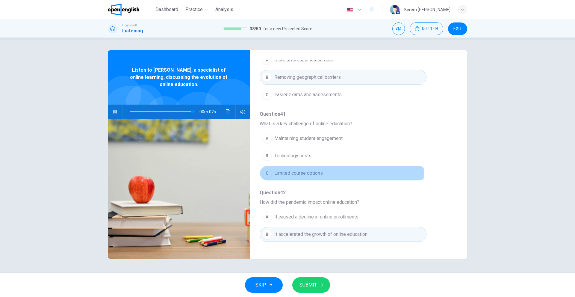
click at [299, 174] on span "Limited course options" at bounding box center [299, 173] width 49 height 7
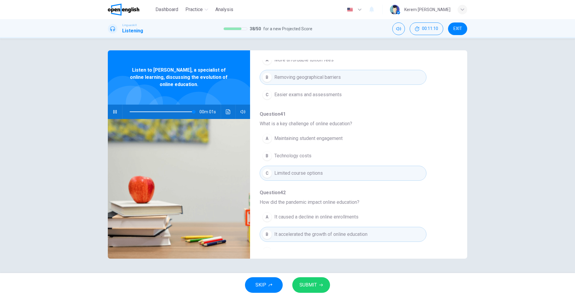
type input "*"
click at [316, 280] on button "SUBMIT" at bounding box center [311, 285] width 38 height 16
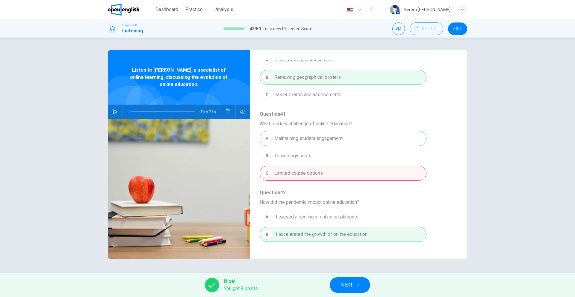
click at [302, 141] on div "A Maintaining student engagement B Technology costs C Limited course options" at bounding box center [354, 156] width 189 height 52
click at [350, 285] on span "NEXT" at bounding box center [347, 285] width 12 height 8
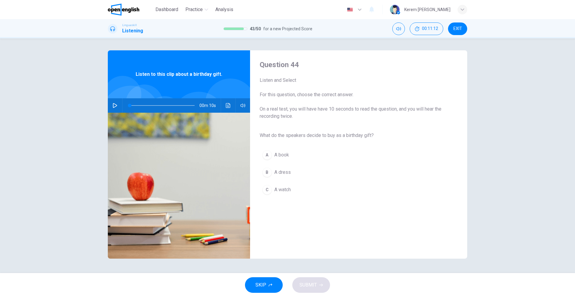
click at [111, 103] on button "button" at bounding box center [115, 105] width 10 height 14
click at [285, 159] on button "A A book" at bounding box center [354, 154] width 189 height 15
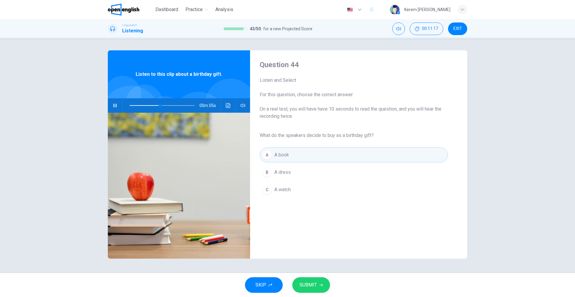
click at [319, 284] on icon "button" at bounding box center [321, 285] width 4 height 4
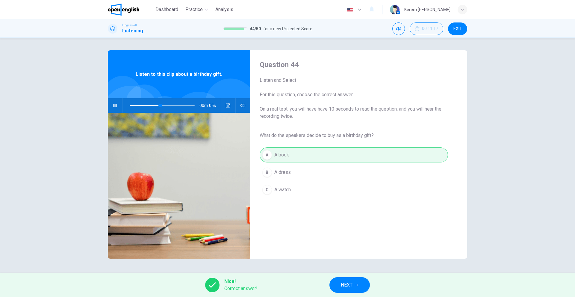
type input "**"
click at [359, 283] on button "NEXT" at bounding box center [350, 285] width 40 height 16
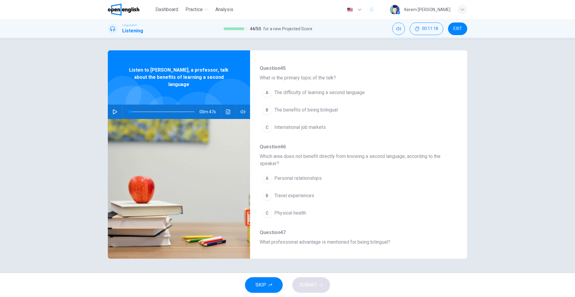
scroll to position [60, 0]
click at [114, 108] on button "button" at bounding box center [115, 112] width 10 height 14
drag, startPoint x: 270, startPoint y: 105, endPoint x: 279, endPoint y: 111, distance: 11.2
click at [272, 106] on div "B" at bounding box center [268, 108] width 10 height 10
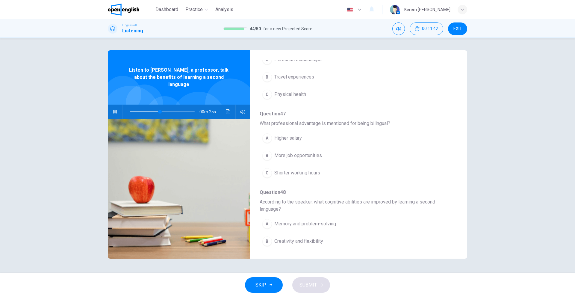
scroll to position [180, 0]
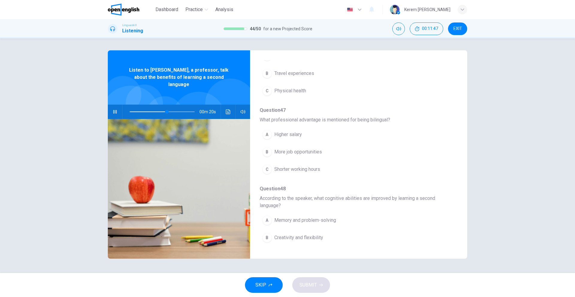
click at [308, 143] on div "A Higher salary B More job opportunities C Shorter working hours" at bounding box center [354, 152] width 189 height 52
click at [308, 151] on span "More job opportunities" at bounding box center [299, 151] width 48 height 7
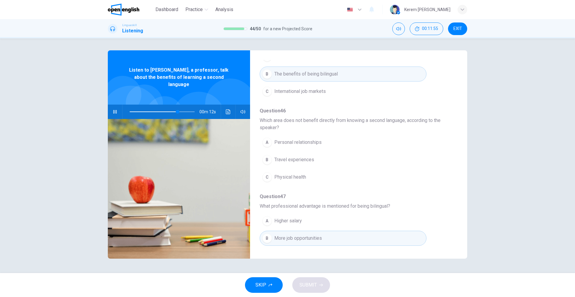
scroll to position [90, 0]
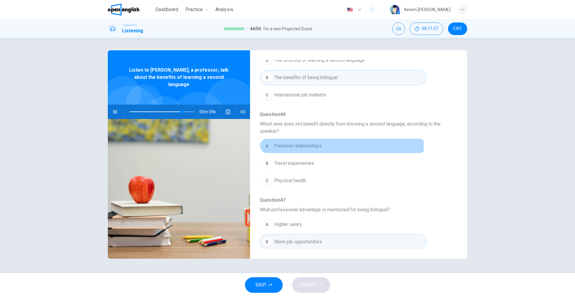
click at [298, 146] on span "Personal relationships" at bounding box center [298, 145] width 47 height 7
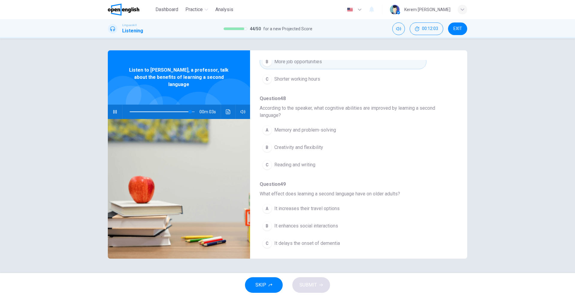
scroll to position [273, 0]
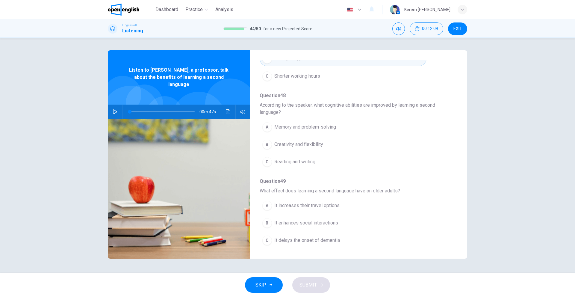
click at [117, 109] on icon "button" at bounding box center [115, 111] width 5 height 5
click at [306, 123] on button "A Memory and problem-solving" at bounding box center [343, 127] width 167 height 15
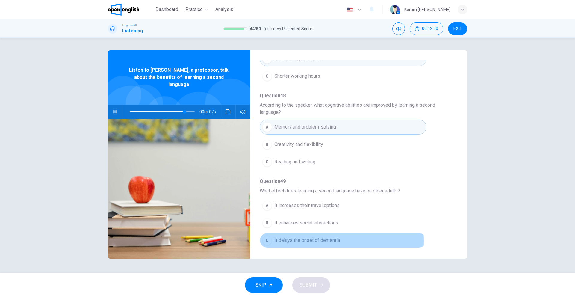
click at [323, 241] on span "It delays the onset of dementia" at bounding box center [308, 240] width 66 height 7
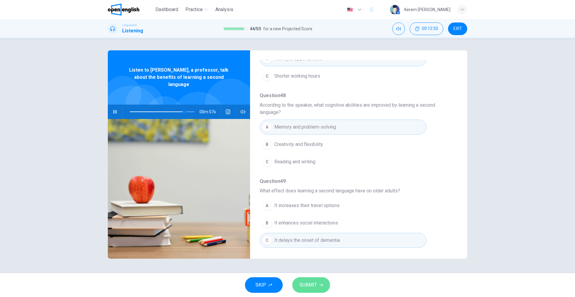
click at [318, 292] on button "SUBMIT" at bounding box center [311, 285] width 38 height 16
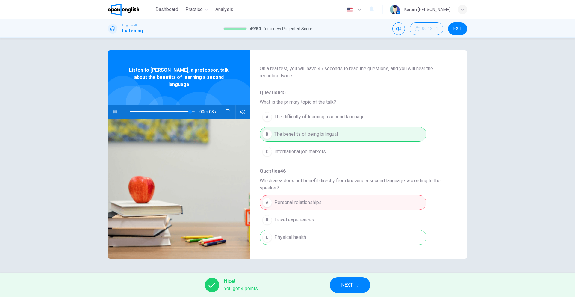
scroll to position [63, 0]
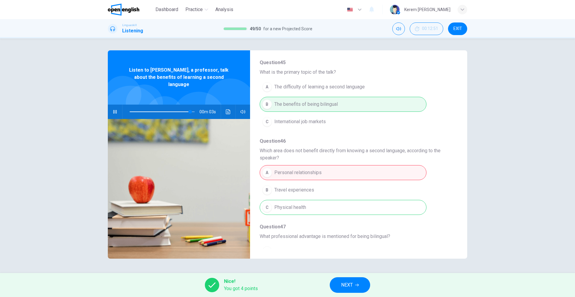
type input "**"
click at [342, 287] on span "NEXT" at bounding box center [347, 285] width 12 height 8
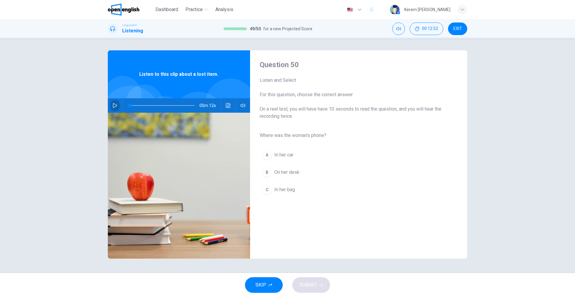
click at [119, 105] on button "button" at bounding box center [115, 105] width 10 height 14
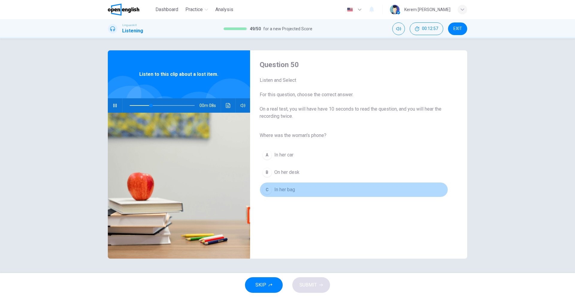
click at [268, 190] on div "C" at bounding box center [268, 190] width 10 height 10
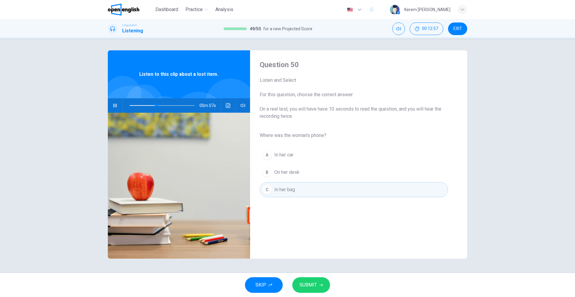
click at [302, 280] on button "SUBMIT" at bounding box center [311, 285] width 38 height 16
type input "**"
